Goal: Use online tool/utility: Utilize a website feature to perform a specific function

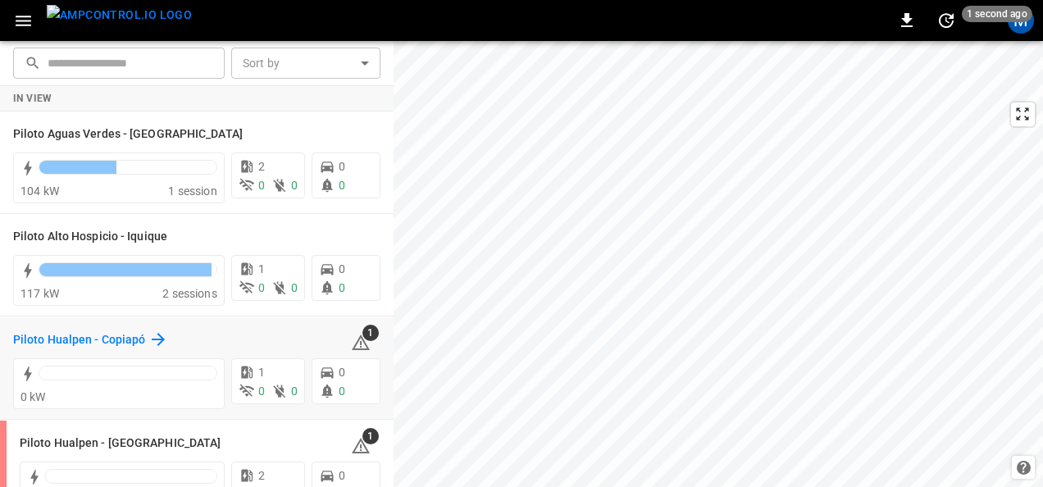
click at [134, 344] on h6 "Piloto Hualpen - Copiapó" at bounding box center [79, 340] width 132 height 18
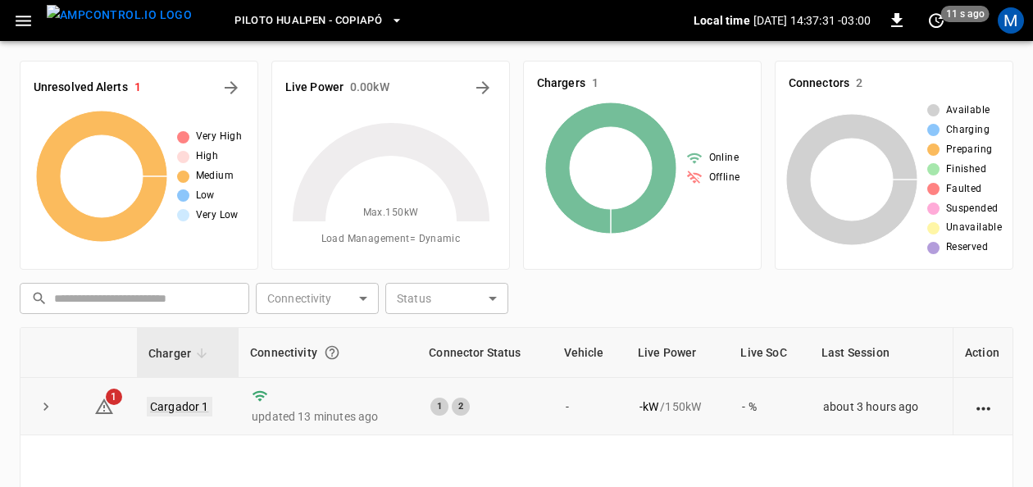
click at [183, 408] on link "Cargador 1" at bounding box center [180, 407] width 66 height 20
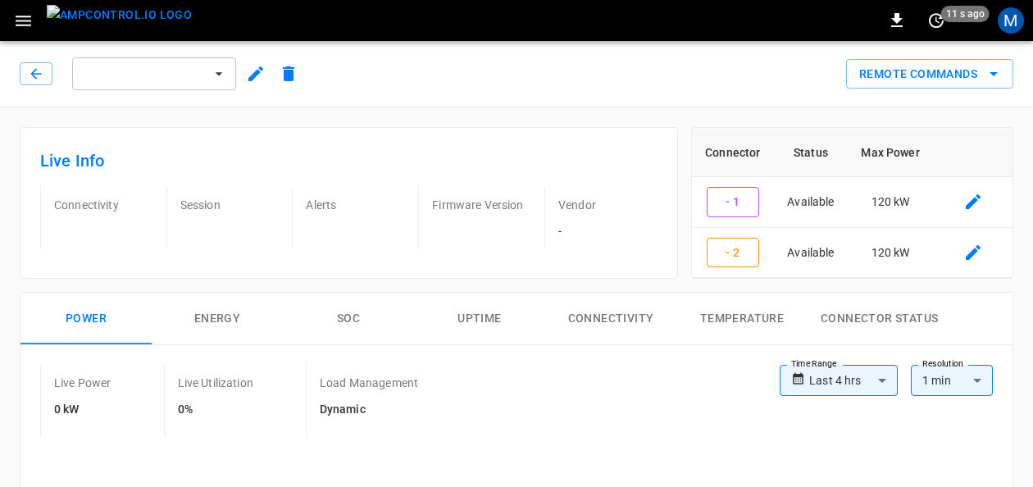
click at [600, 307] on button "Connectivity" at bounding box center [610, 319] width 131 height 52
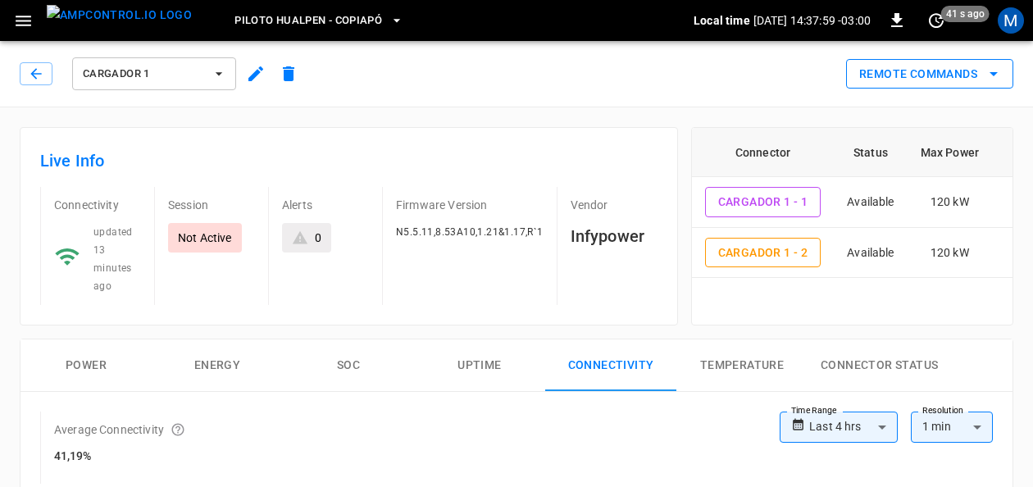
click at [1002, 66] on icon "remote commands options" at bounding box center [994, 74] width 20 height 20
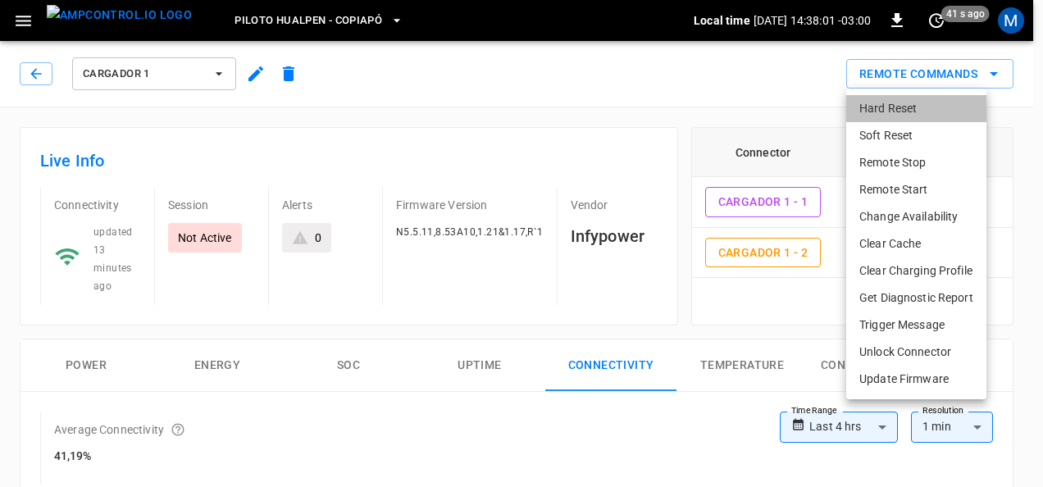
click at [917, 107] on li "Hard Reset" at bounding box center [916, 108] width 140 height 27
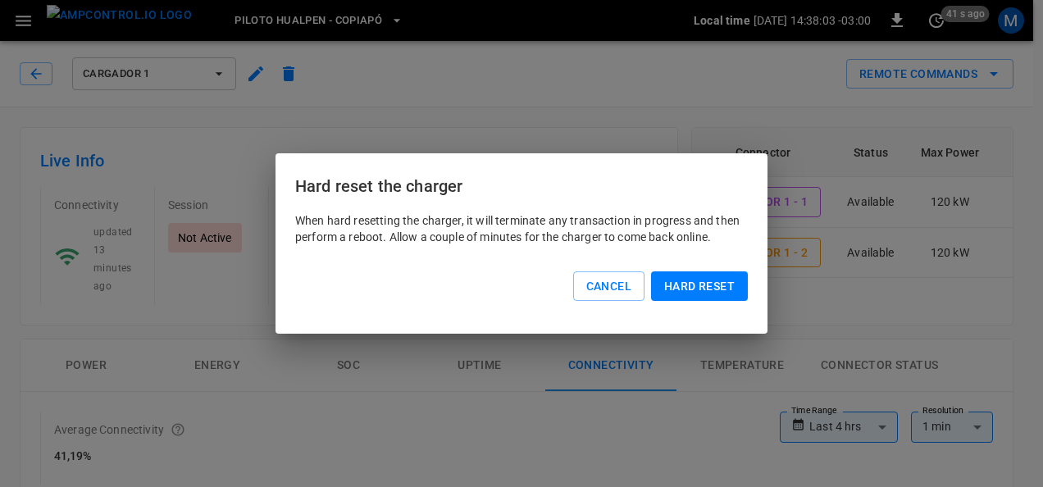
click at [692, 280] on button "Hard reset" at bounding box center [699, 286] width 97 height 30
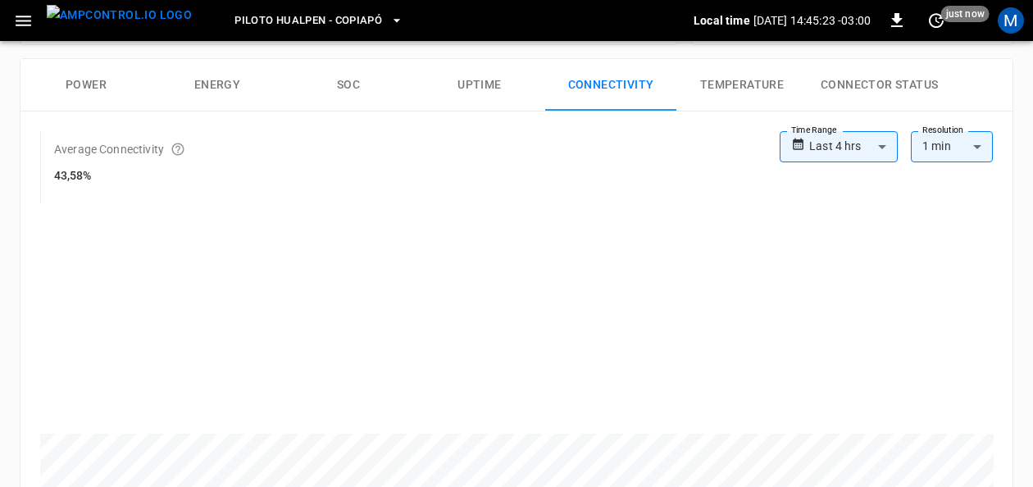
scroll to position [295, 0]
